Goal: Task Accomplishment & Management: Complete application form

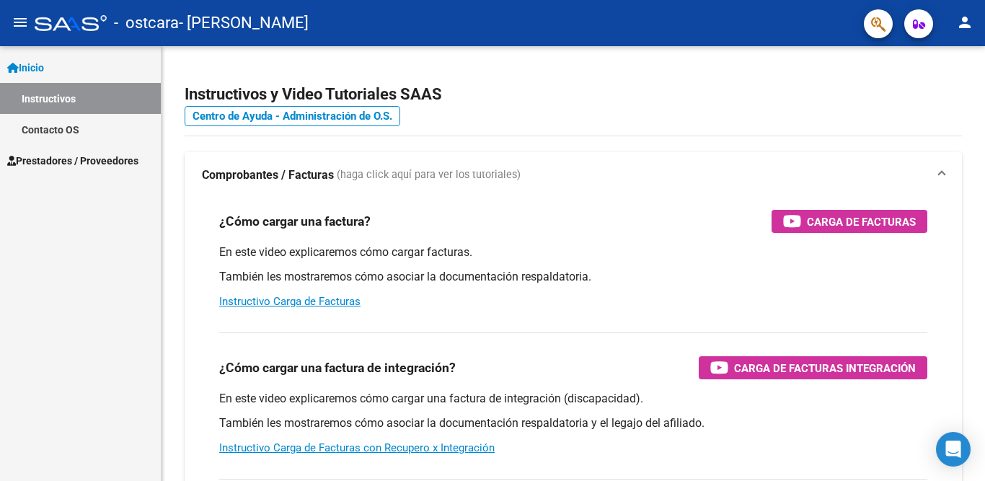
click at [92, 163] on span "Prestadores / Proveedores" at bounding box center [72, 161] width 131 height 16
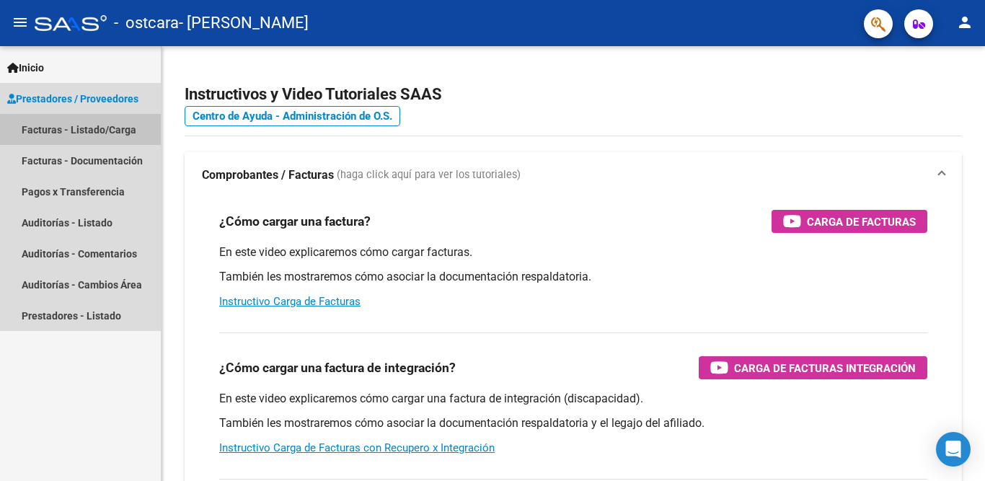
click at [89, 130] on link "Facturas - Listado/Carga" at bounding box center [80, 129] width 161 height 31
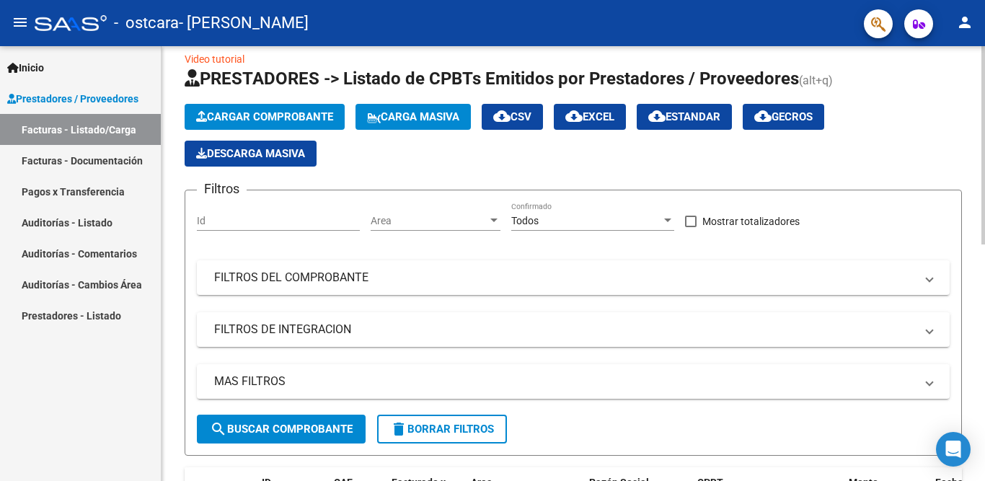
scroll to position [12, 0]
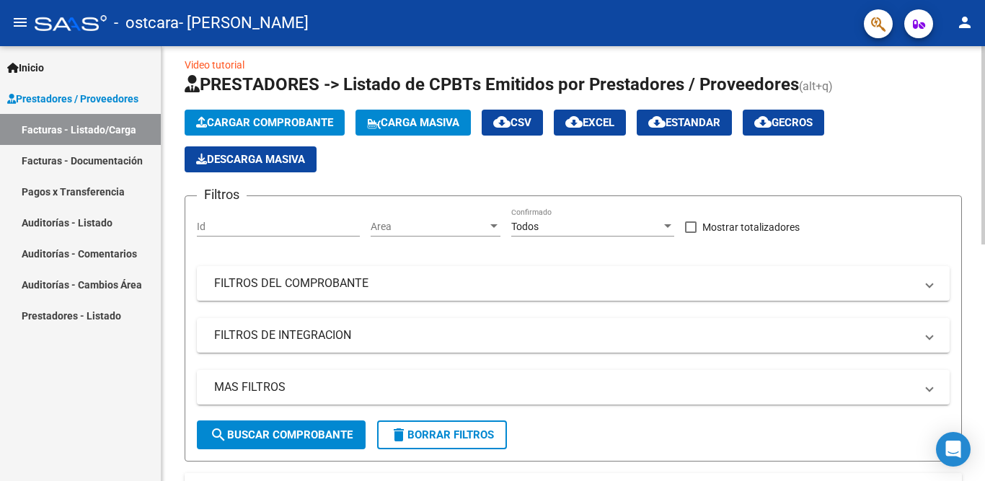
click at [286, 125] on span "Cargar Comprobante" at bounding box center [264, 122] width 137 height 13
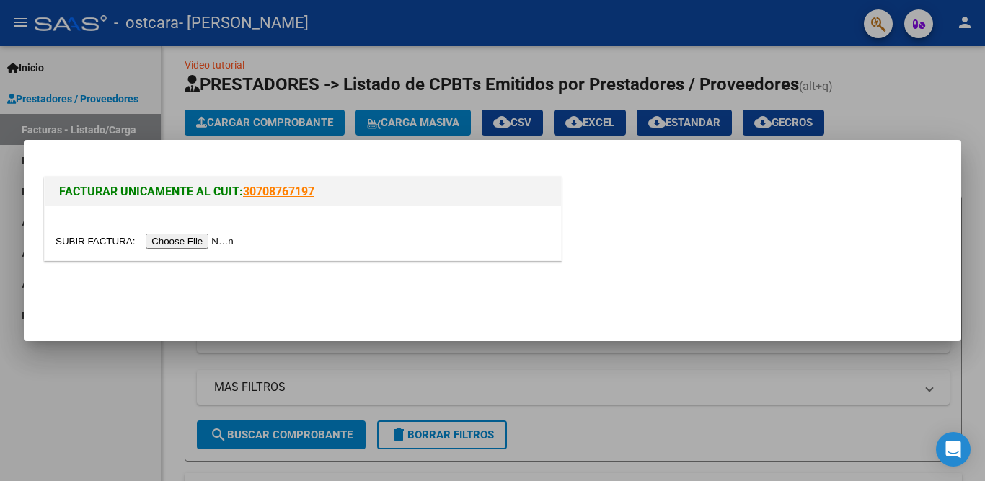
click at [685, 405] on div at bounding box center [492, 240] width 985 height 481
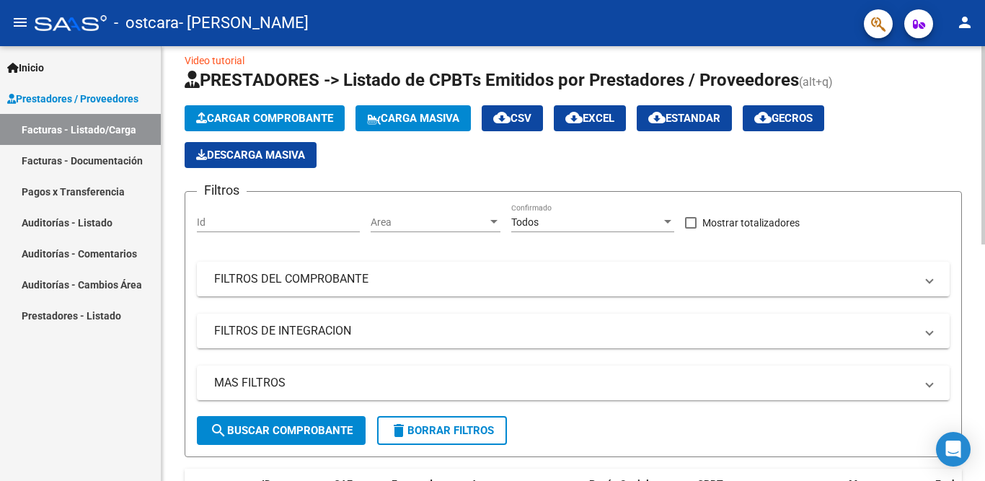
scroll to position [0, 0]
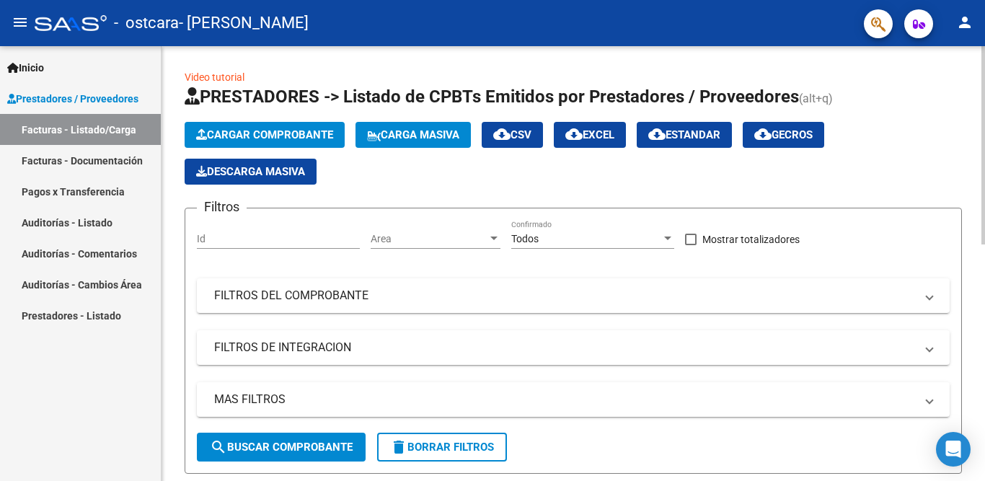
click at [297, 131] on span "Cargar Comprobante" at bounding box center [264, 134] width 137 height 13
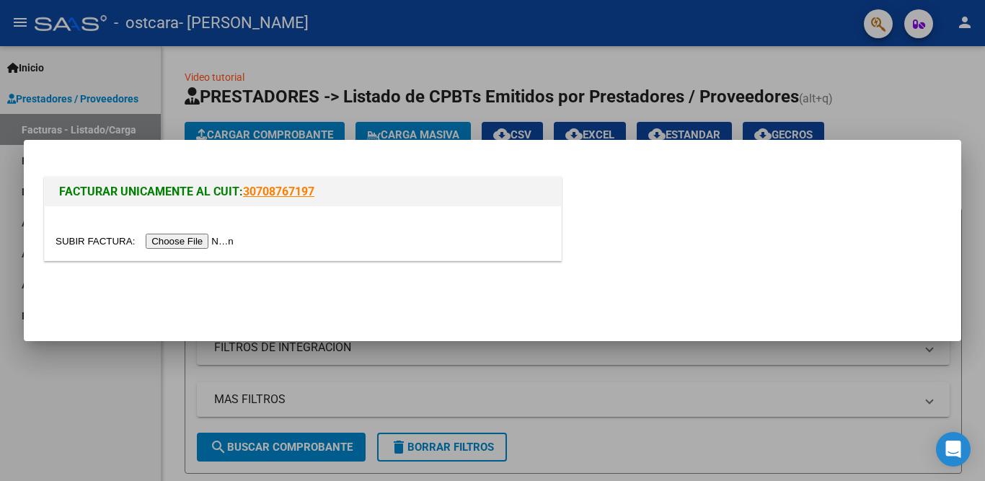
click at [193, 242] on input "file" at bounding box center [147, 241] width 183 height 15
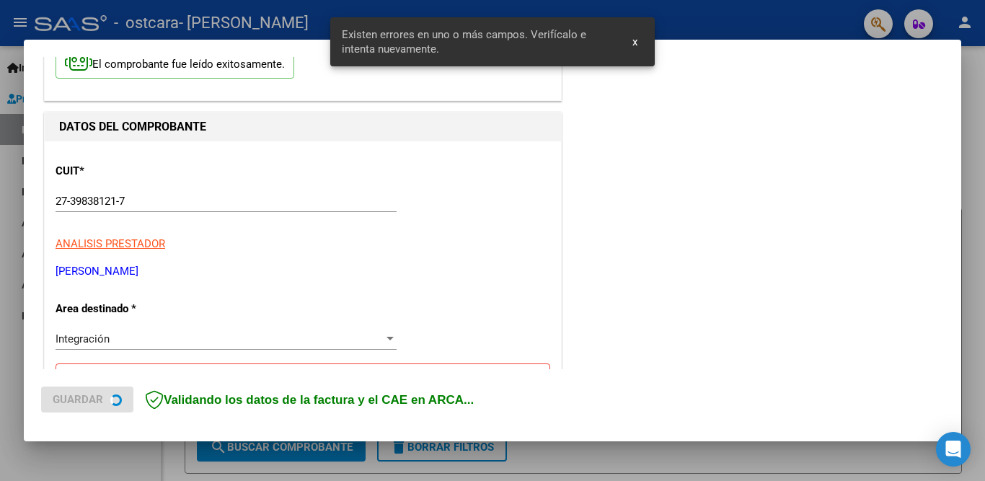
scroll to position [319, 0]
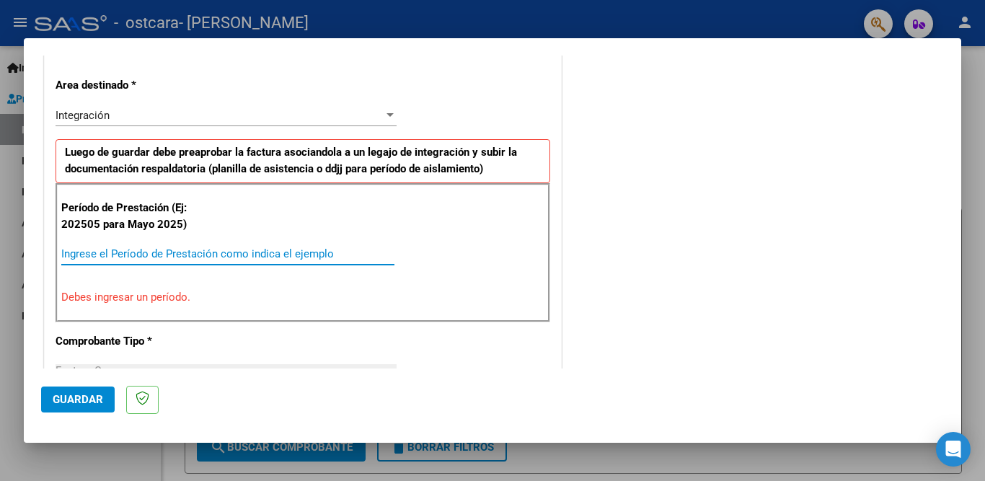
click at [128, 253] on input "Ingrese el Período de Prestación como indica el ejemplo" at bounding box center [227, 253] width 333 height 13
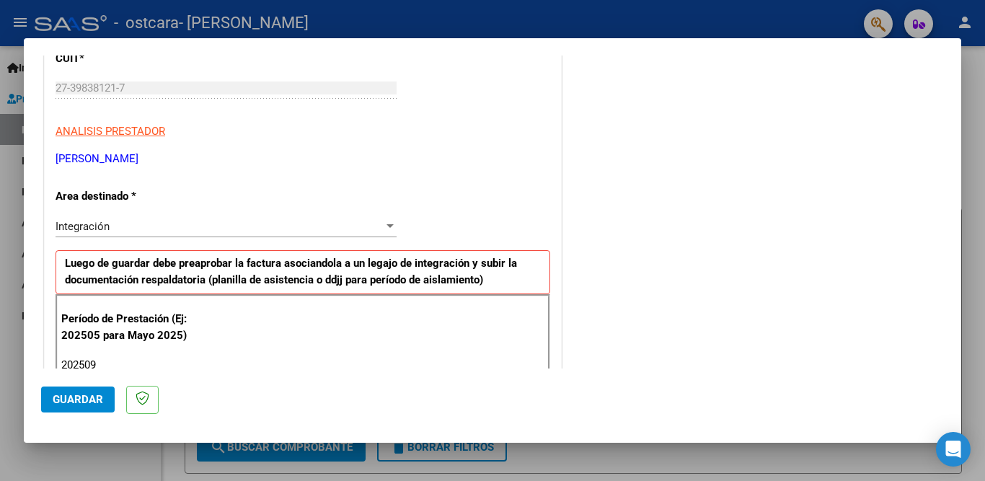
scroll to position [289, 0]
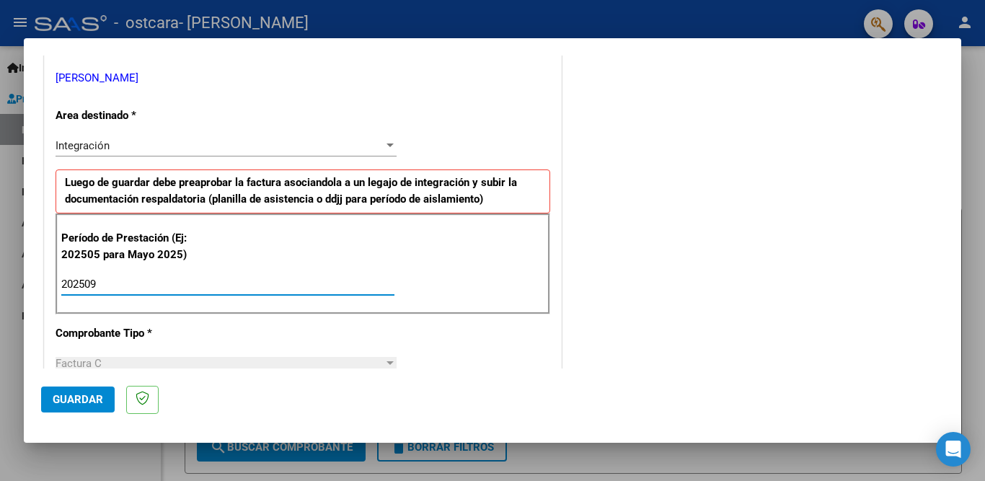
type input "202509"
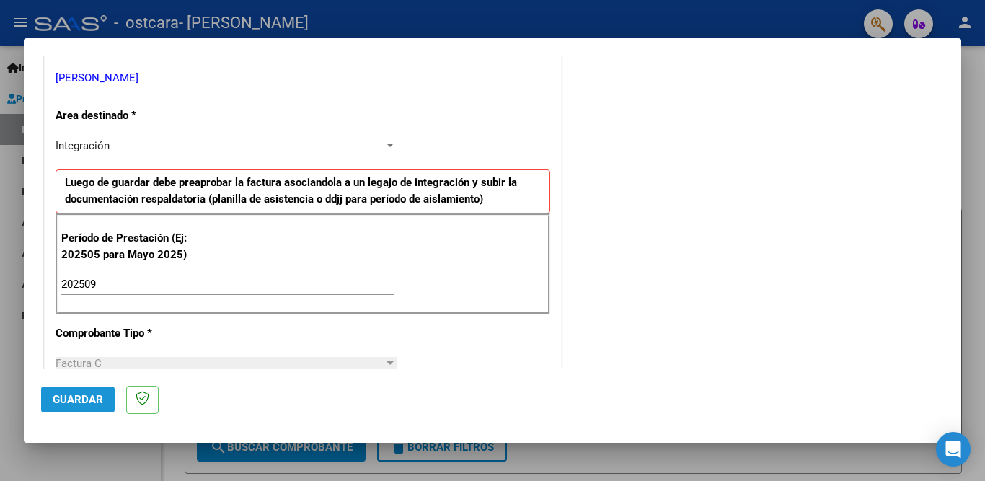
click at [89, 406] on span "Guardar" at bounding box center [78, 399] width 50 height 13
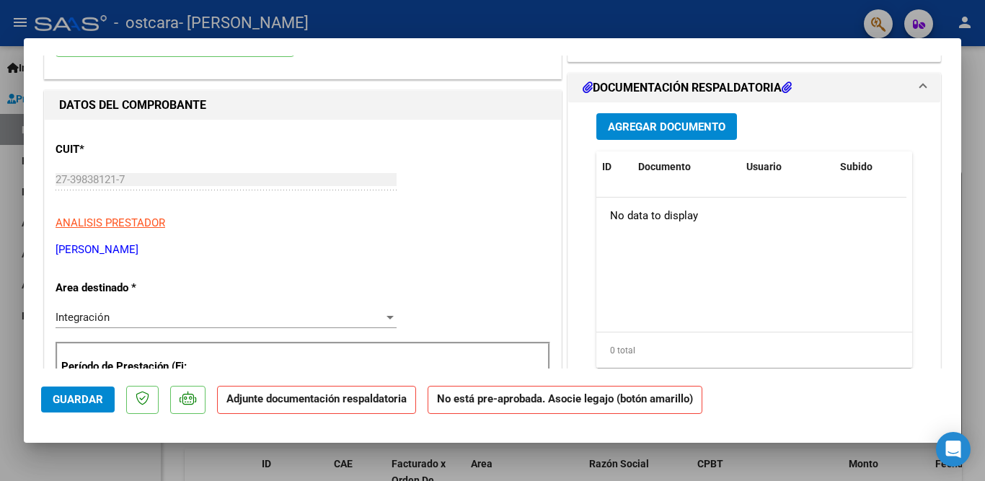
scroll to position [0, 0]
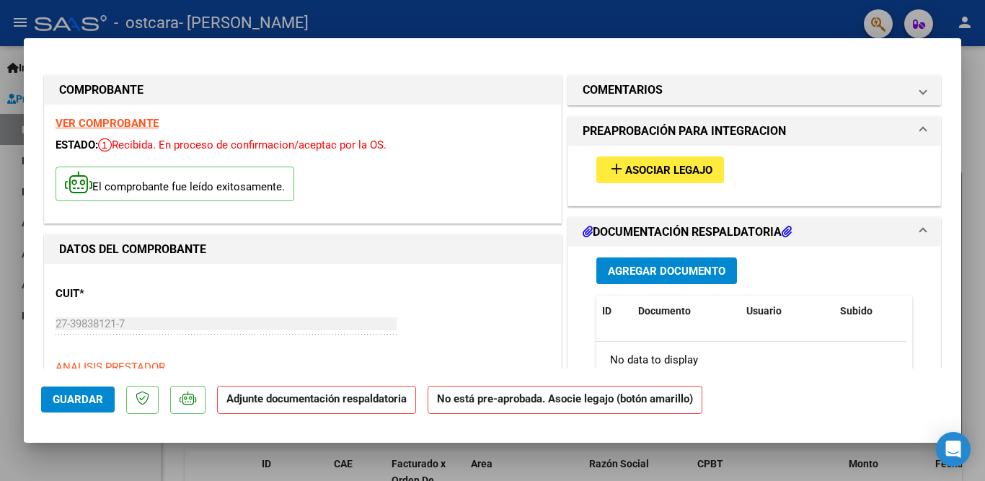
click at [686, 170] on span "Asociar Legajo" at bounding box center [668, 170] width 87 height 13
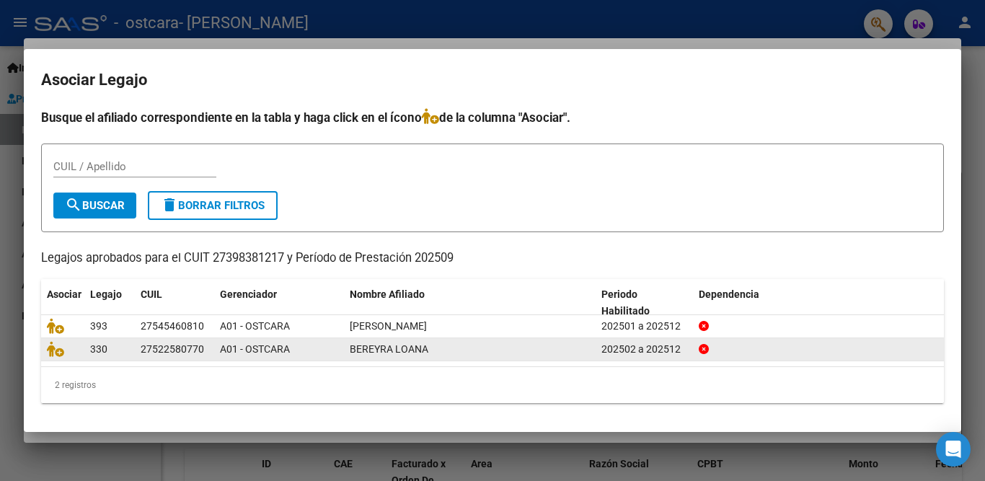
click at [73, 353] on div at bounding box center [63, 349] width 32 height 17
click at [58, 351] on icon at bounding box center [55, 349] width 17 height 16
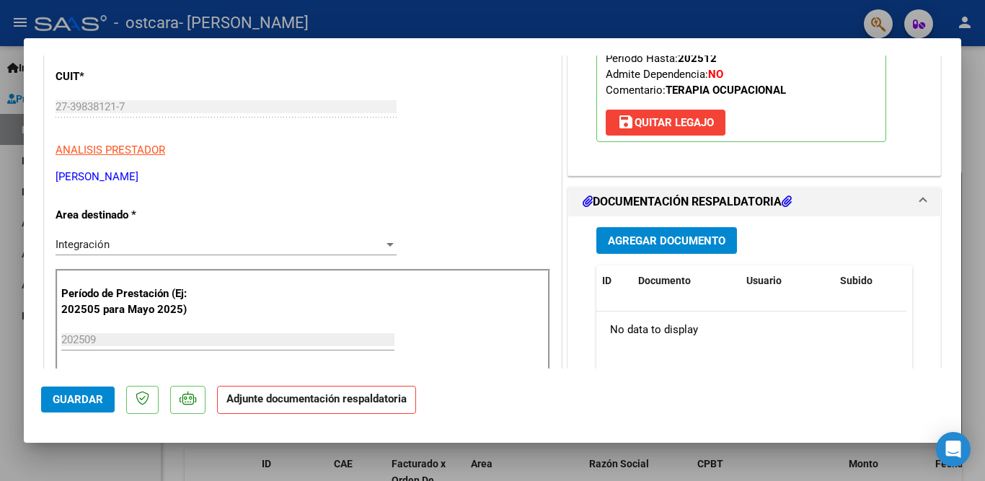
scroll to position [216, 0]
click at [692, 240] on span "Agregar Documento" at bounding box center [667, 241] width 118 height 13
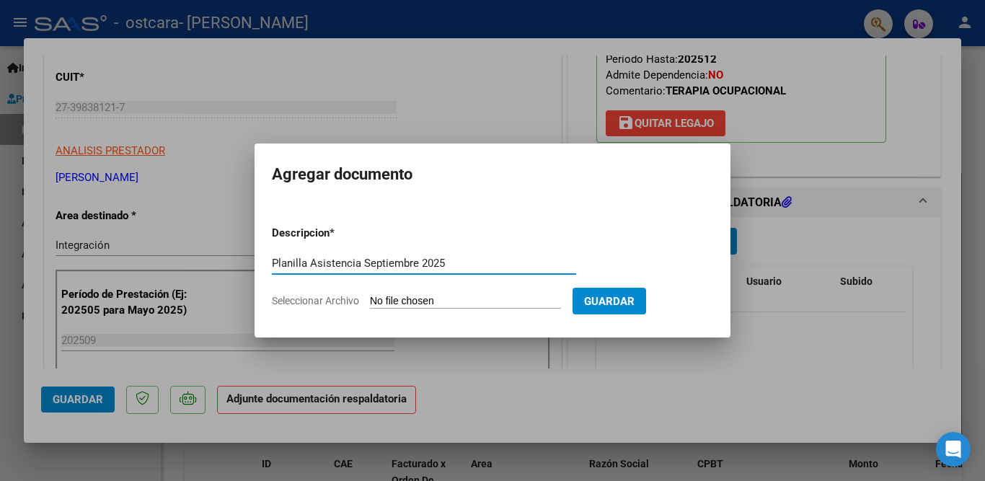
type input "Planilla Asistencia Septiembre 2025"
click at [385, 300] on input "Seleccionar Archivo" at bounding box center [465, 302] width 191 height 14
type input "C:\fakepath\[PERSON_NAME] PLANILLA ASISTENCIA [DATE].pdf"
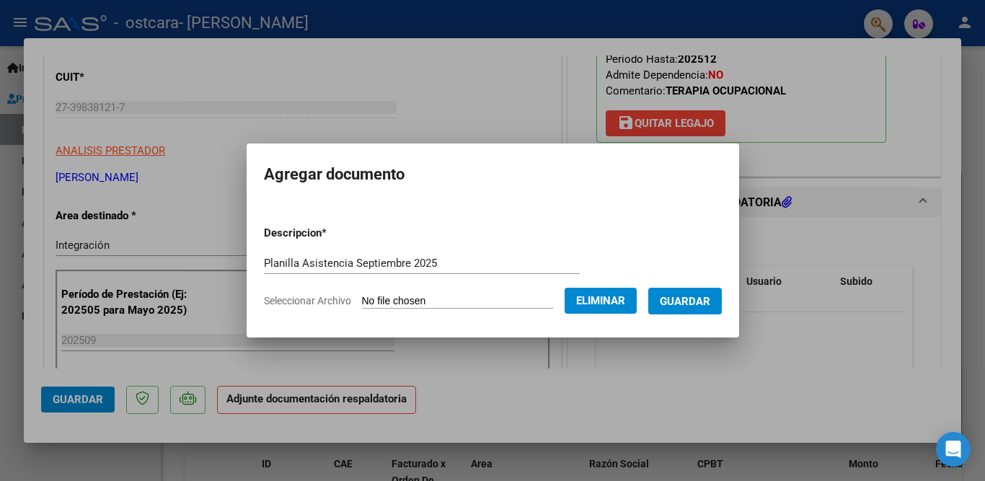
click at [714, 306] on button "Guardar" at bounding box center [686, 301] width 74 height 27
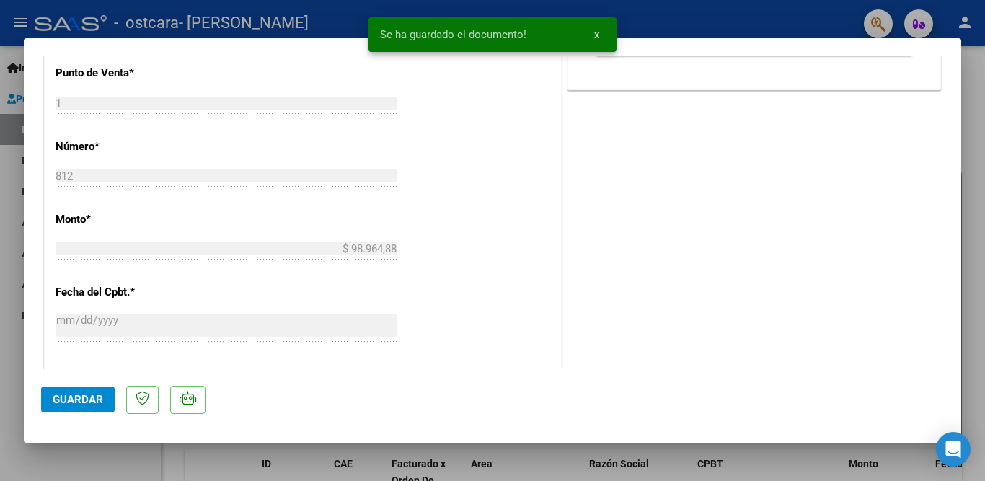
scroll to position [721, 0]
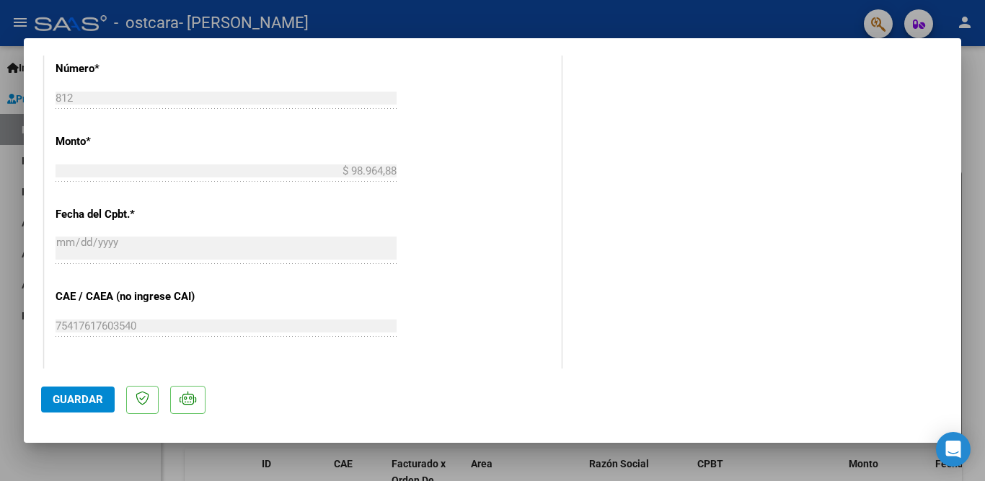
click at [83, 402] on span "Guardar" at bounding box center [78, 399] width 50 height 13
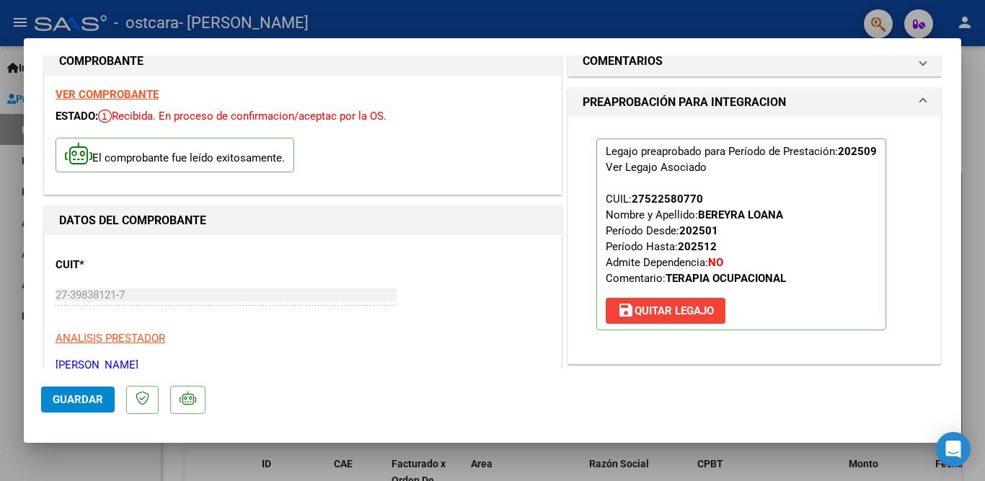
scroll to position [0, 0]
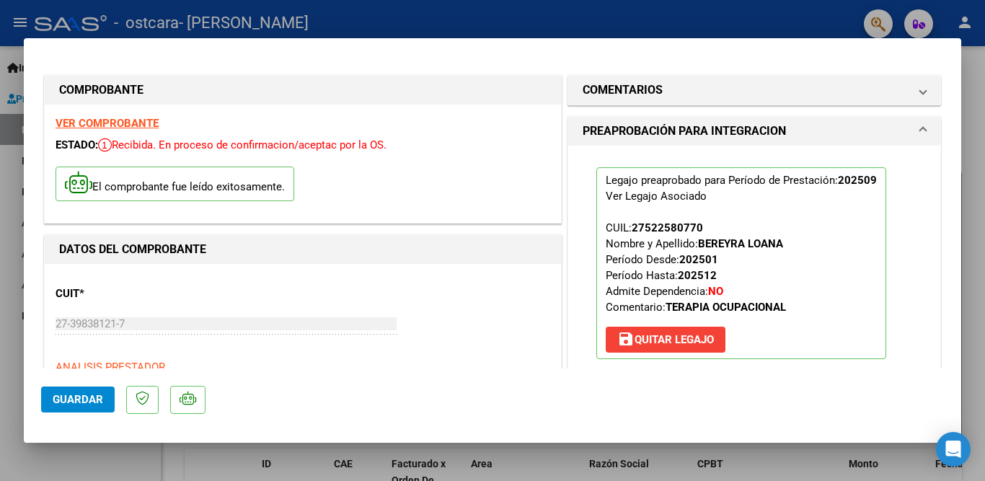
click at [730, 15] on div at bounding box center [492, 240] width 985 height 481
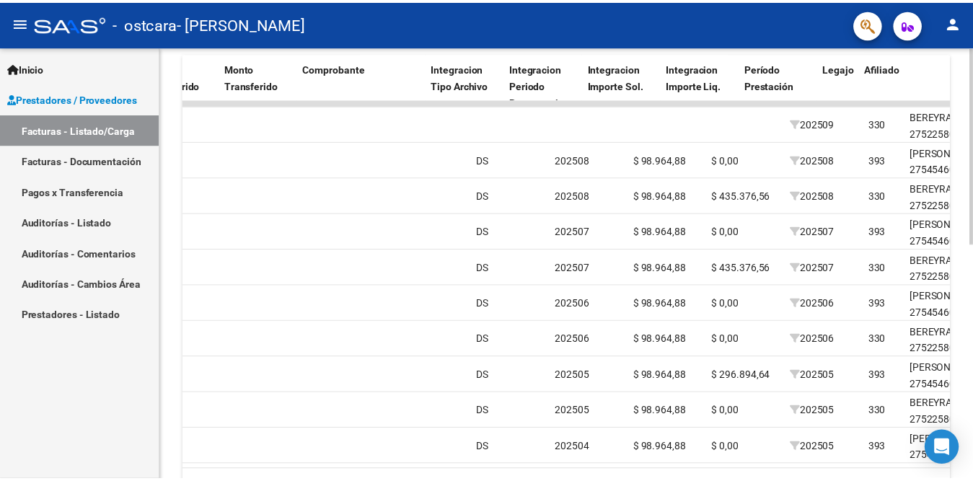
scroll to position [0, 1346]
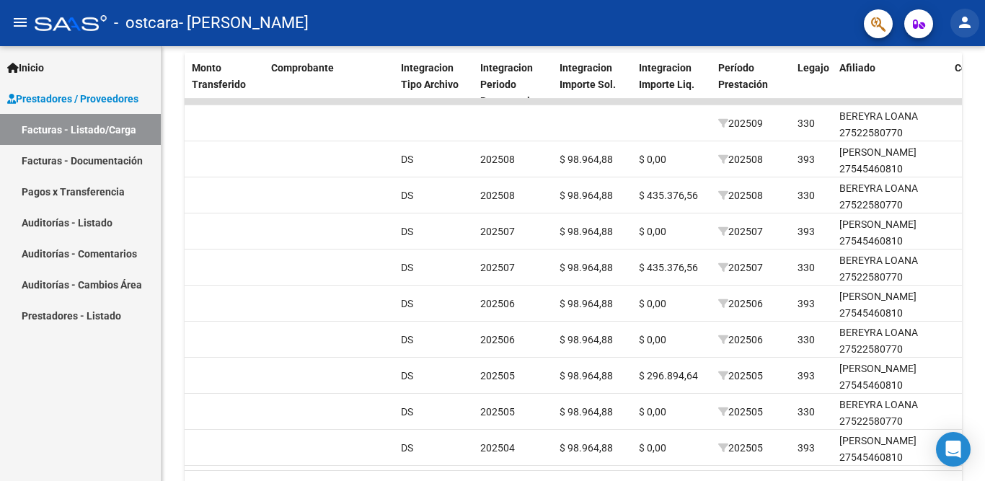
click at [965, 25] on mat-icon "person" at bounding box center [965, 22] width 17 height 17
click at [941, 93] on button "exit_to_app Salir" at bounding box center [936, 95] width 88 height 35
